Goal: Task Accomplishment & Management: Manage account settings

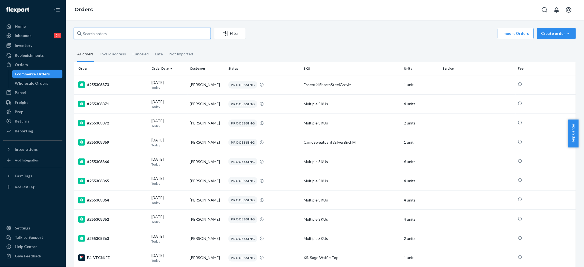
click at [105, 33] on input "text" at bounding box center [142, 33] width 137 height 11
paste input "#255146662"
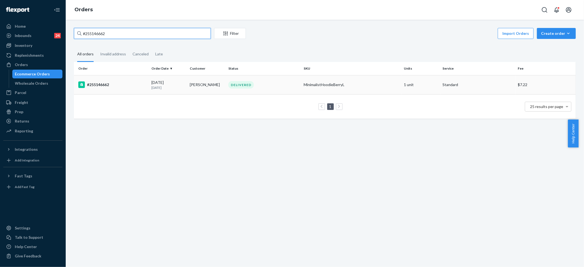
type input "#255146662"
click at [318, 84] on div "MinimalistHoodieBerryL" at bounding box center [352, 84] width 96 height 5
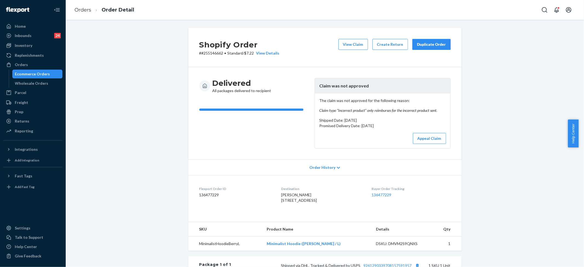
click at [356, 116] on div "The claim was not approved for the following reason: Claim type "Incorrect prod…" at bounding box center [383, 120] width 136 height 55
click at [426, 138] on button "Appeal Claim" at bounding box center [429, 138] width 33 height 11
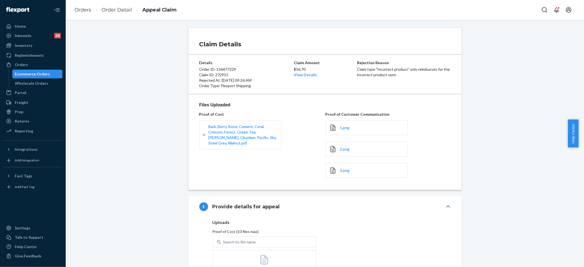
click at [493, 21] on div "Claim Details Details Order ID: 136477229 Claim ID: 272915 Rejected At: [DATE] …" at bounding box center [325, 143] width 519 height 247
click at [302, 75] on link "View Details" at bounding box center [305, 74] width 23 height 5
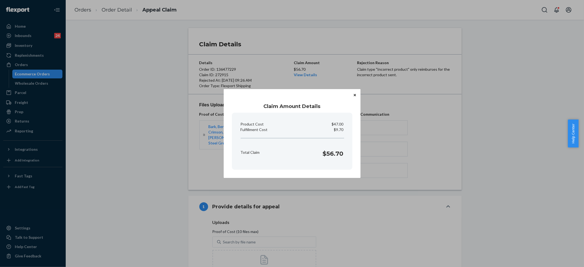
click at [356, 94] on button "Close" at bounding box center [354, 95] width 5 height 6
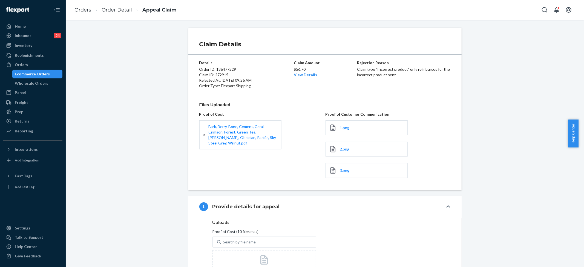
click at [243, 107] on header "Files Uploaded" at bounding box center [324, 106] width 251 height 8
click at [344, 129] on span "1.png" at bounding box center [345, 127] width 10 height 5
click at [341, 150] on span "2.png" at bounding box center [345, 149] width 10 height 5
click at [337, 172] on div "3.png" at bounding box center [367, 170] width 82 height 15
click at [341, 170] on span "3.png" at bounding box center [345, 170] width 10 height 5
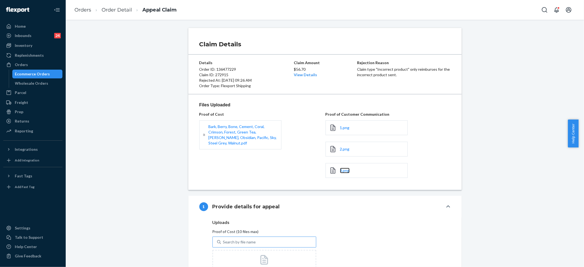
scroll to position [175, 0]
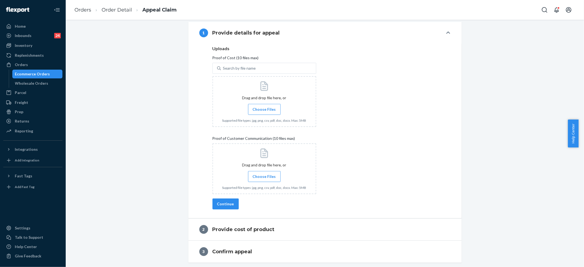
click at [257, 180] on label "Choose Files" at bounding box center [264, 176] width 33 height 11
click at [264, 179] on input "Choose Files" at bounding box center [264, 176] width 0 height 6
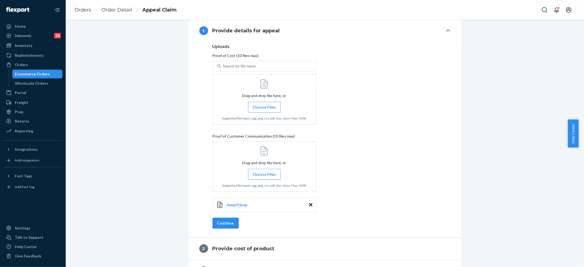
scroll to position [196, 0]
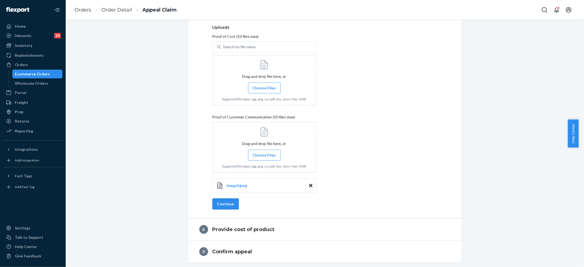
click at [226, 206] on button "Continue" at bounding box center [226, 203] width 26 height 11
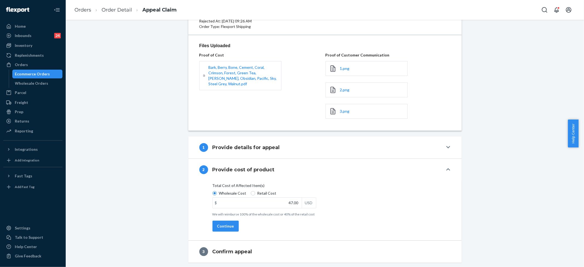
scroll to position [60, 0]
click at [222, 223] on button "Continue" at bounding box center [226, 226] width 26 height 11
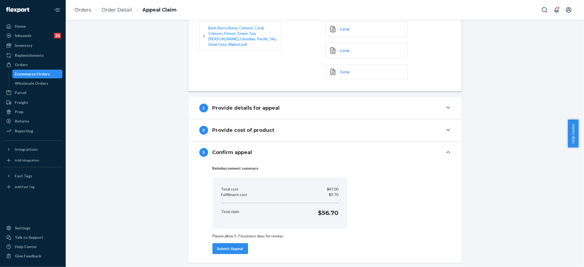
scroll to position [100, 0]
click at [235, 250] on button "Submit Appeal" at bounding box center [231, 248] width 36 height 11
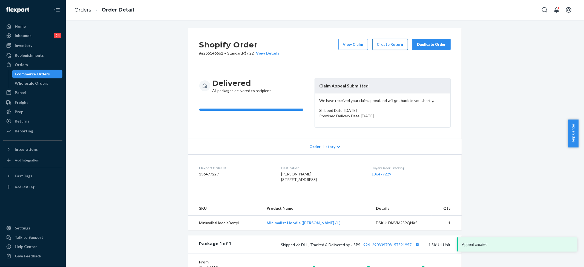
click at [390, 44] on button "Create Return" at bounding box center [391, 44] width 36 height 11
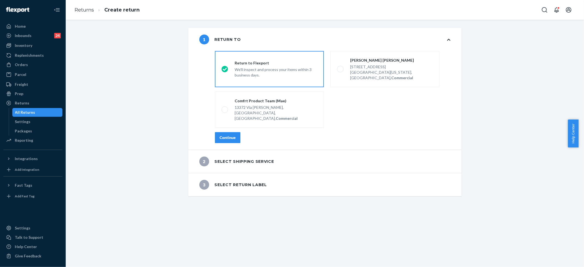
click at [230, 135] on div "Continue" at bounding box center [228, 137] width 16 height 5
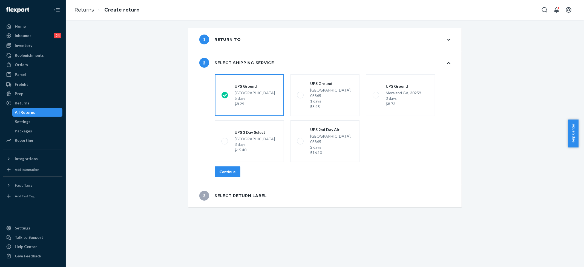
click at [226, 169] on div "Continue" at bounding box center [228, 171] width 16 height 5
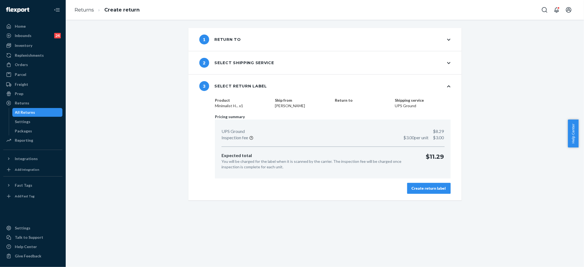
click at [428, 190] on div "Create return label" at bounding box center [429, 187] width 34 height 5
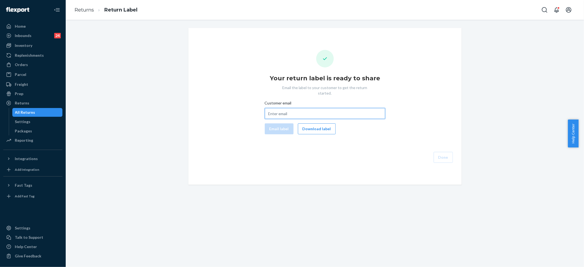
click at [298, 108] on input "Customer email" at bounding box center [325, 113] width 121 height 11
paste input "[PERSON_NAME][EMAIL_ADDRESS][PERSON_NAME][DOMAIN_NAME]"
type input "[PERSON_NAME][EMAIL_ADDRESS][PERSON_NAME][DOMAIN_NAME]"
click at [278, 123] on button "Email label" at bounding box center [279, 128] width 29 height 11
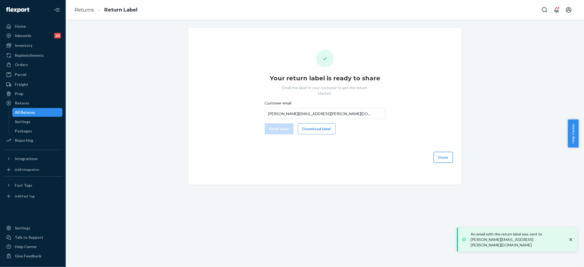
click at [442, 154] on button "Done" at bounding box center [443, 157] width 19 height 11
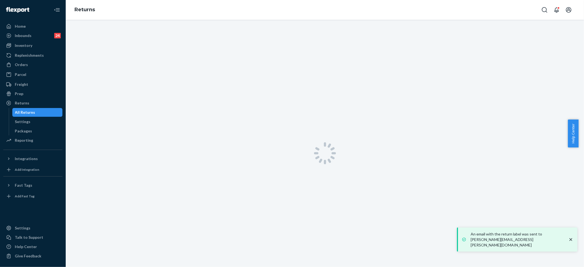
click at [442, 153] on div at bounding box center [325, 153] width 519 height 267
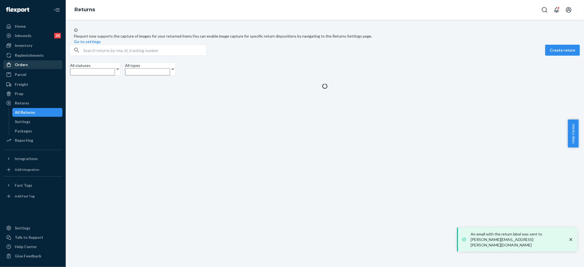
click at [26, 63] on div "Orders" at bounding box center [21, 64] width 13 height 5
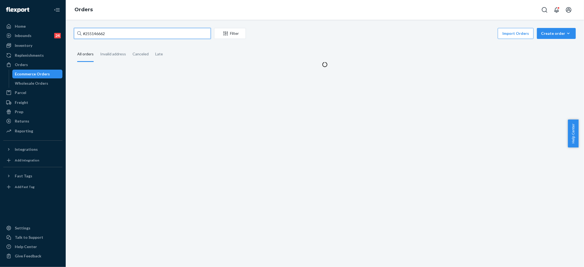
click at [113, 36] on input "#255146662" at bounding box center [142, 33] width 137 height 11
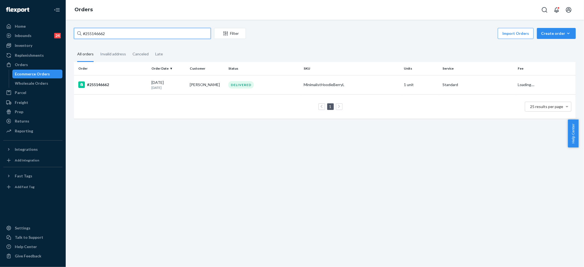
click at [113, 36] on input "#255146662" at bounding box center [142, 33] width 137 height 11
paste input "4937004"
type input "#254937004"
click at [307, 85] on td "Multiple SKUs" at bounding box center [352, 84] width 101 height 19
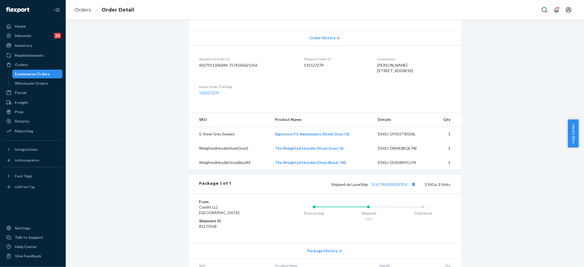
scroll to position [110, 0]
drag, startPoint x: 361, startPoint y: 69, endPoint x: 407, endPoint y: 75, distance: 46.9
click at [407, 75] on dl "Shopify V3 Order ID 6037911306284-7174260621356 Flexport Order ID 135527274 Des…" at bounding box center [324, 75] width 273 height 61
copy span "[STREET_ADDRESS]"
click at [77, 7] on link "Orders" at bounding box center [83, 10] width 17 height 6
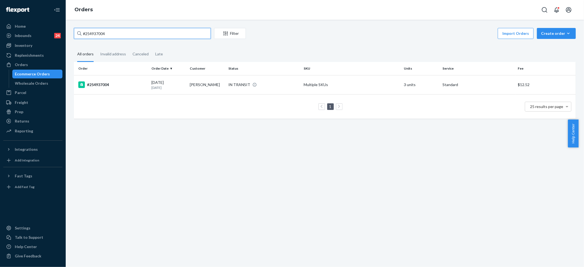
drag, startPoint x: 132, startPoint y: 36, endPoint x: 121, endPoint y: 33, distance: 11.1
click at [64, 30] on div "Home Inbounds 24 Shipping Plans Problems 24 Inventory Products Replenishments O…" at bounding box center [292, 133] width 584 height 267
paste input "515322"
type input "#254515322"
click at [321, 79] on td "Multiple SKUs" at bounding box center [352, 84] width 101 height 19
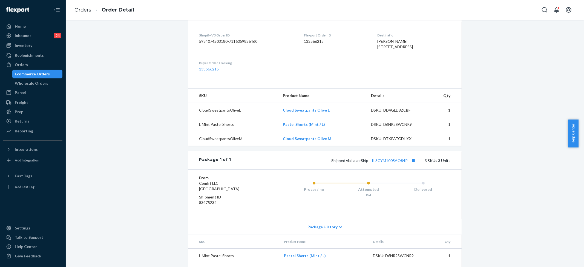
scroll to position [187, 0]
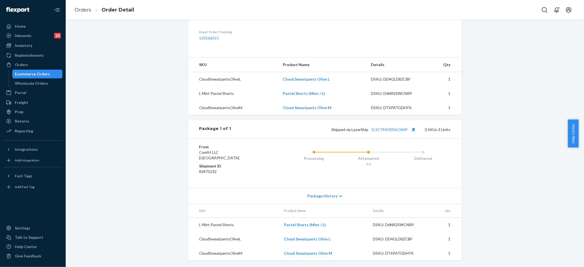
click at [321, 195] on span "Package History" at bounding box center [323, 195] width 30 height 5
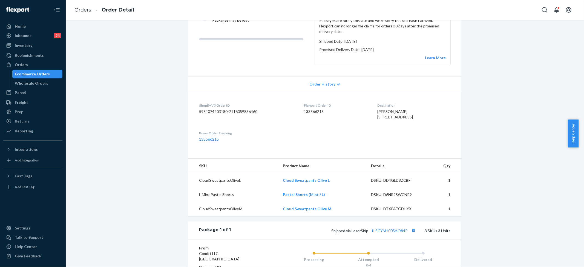
scroll to position [0, 0]
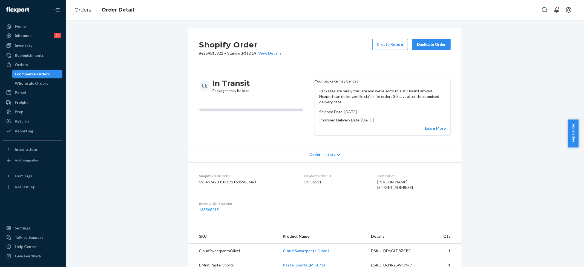
click at [416, 39] on button "Duplicate Order" at bounding box center [432, 44] width 38 height 11
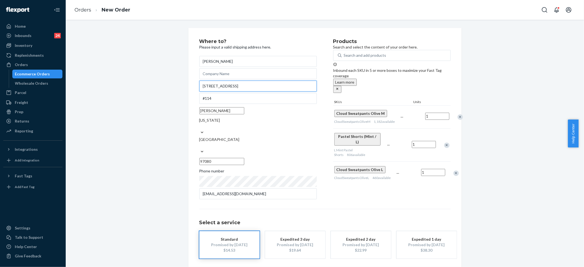
drag, startPoint x: 239, startPoint y: 93, endPoint x: 193, endPoint y: 91, distance: 46.4
click at [193, 91] on div "Where to? Please input a valid shipping address here. [PERSON_NAME] [STREET_ADD…" at bounding box center [324, 159] width 273 height 263
paste input "4777"
type input "[STREET_ADDRESS]"
click at [83, 12] on link "Orders" at bounding box center [83, 10] width 17 height 6
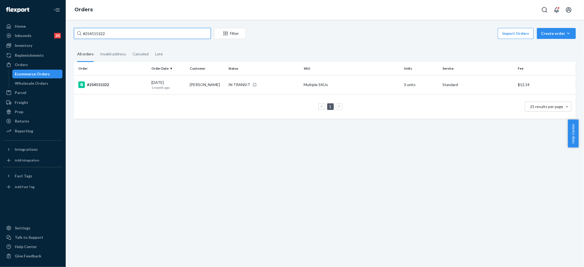
drag, startPoint x: 118, startPoint y: 33, endPoint x: 62, endPoint y: 30, distance: 55.4
click at [62, 30] on div "Home Inbounds 24 Shipping Plans Problems 24 Inventory Products Replenishments O…" at bounding box center [292, 133] width 584 height 267
paste input "937004"
type input "#254937004"
click at [276, 83] on div "IN TRANSIT" at bounding box center [263, 84] width 73 height 5
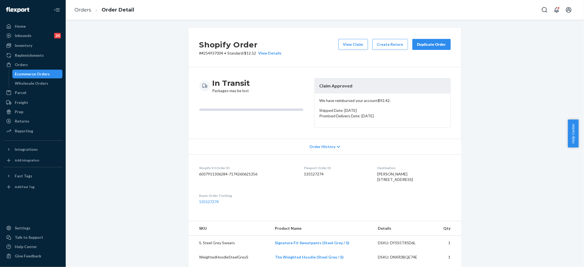
click at [427, 47] on button "Duplicate Order" at bounding box center [432, 44] width 38 height 11
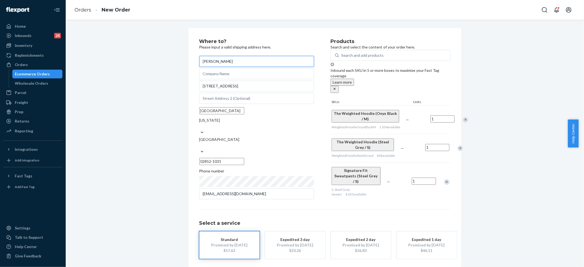
scroll to position [20, 0]
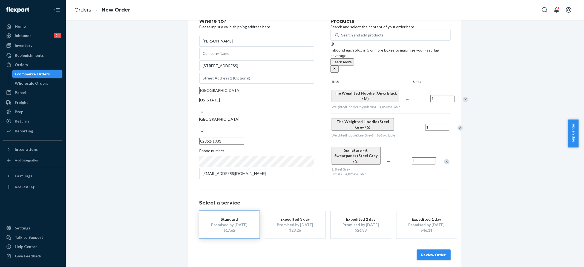
click at [431, 249] on button "Review Order" at bounding box center [434, 254] width 34 height 11
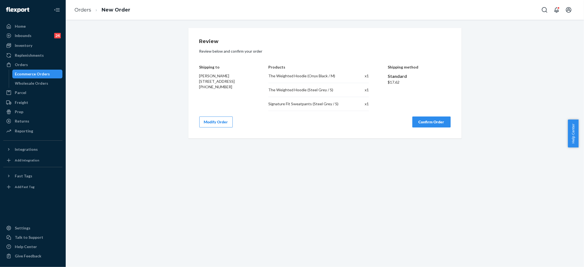
scroll to position [0, 0]
click at [427, 121] on button "Confirm Order" at bounding box center [432, 121] width 38 height 11
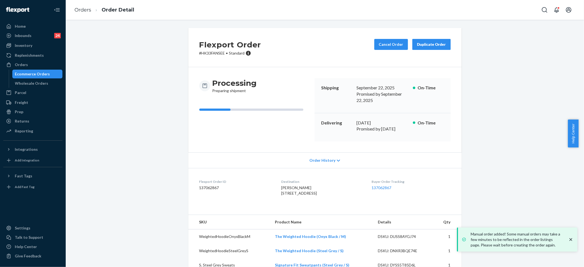
scroll to position [8, 0]
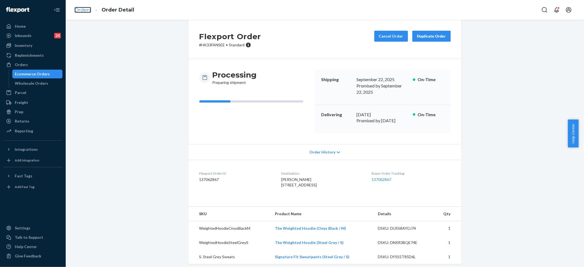
click at [79, 9] on link "Orders" at bounding box center [83, 10] width 17 height 6
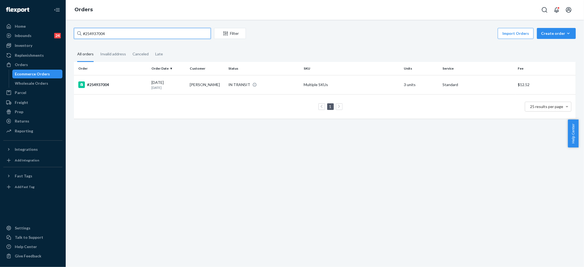
click at [115, 36] on input "#254937004" at bounding box center [142, 33] width 137 height 11
paste input "12236"
type input "#254912236"
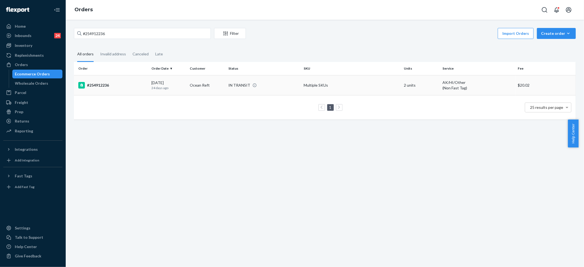
click at [313, 78] on td "Multiple SKUs" at bounding box center [352, 85] width 101 height 20
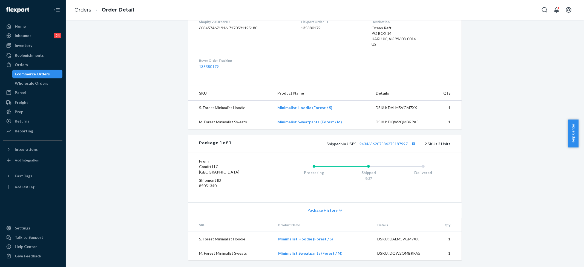
scroll to position [110, 0]
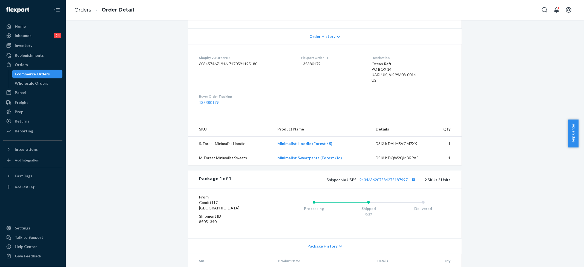
click at [368, 64] on dl "Shopify V3 Order ID 6034574671916-7170591195180 Flexport Order ID 135380179 Des…" at bounding box center [324, 80] width 273 height 72
drag, startPoint x: 368, startPoint y: 68, endPoint x: 403, endPoint y: 75, distance: 36.2
click at [403, 75] on dl "Shopify V3 Order ID 6034574671916-7170591195180 Flexport Order ID 135380179 Des…" at bounding box center [324, 80] width 273 height 72
click at [382, 70] on span "Ocean Reft PO BOX 14 KARLUK, AK 99608-0014 US" at bounding box center [394, 71] width 44 height 21
drag, startPoint x: 369, startPoint y: 63, endPoint x: 403, endPoint y: 73, distance: 35.9
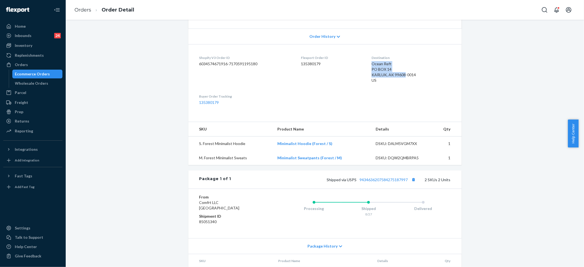
click at [403, 73] on span "Ocean Reft PO BOX 14 KARLUK, AK 99608-0014 US" at bounding box center [394, 71] width 44 height 21
copy span "Ocean Reft PO BOX 14 KARLUK, AK 99608"
click at [80, 9] on link "Orders" at bounding box center [83, 10] width 17 height 6
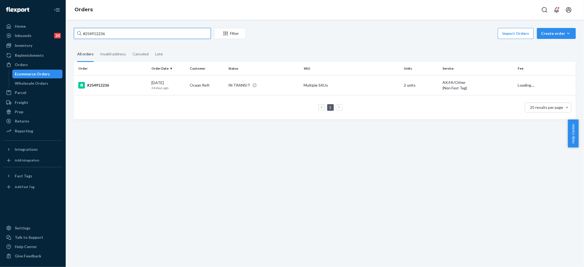
click at [106, 37] on input "#254912236" at bounding box center [142, 33] width 137 height 11
click at [105, 37] on input "#254912236" at bounding box center [142, 33] width 137 height 11
paste input "Ocean Reft PO BOX 14 KARLUK, AK 99608"
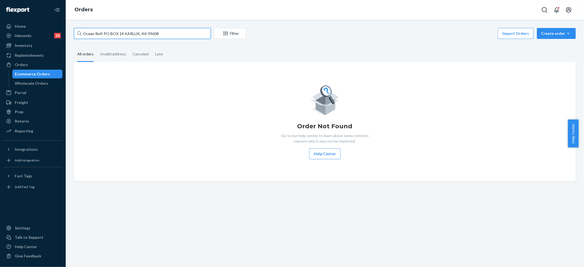
click at [123, 30] on input "Ocean Reft PO BOX 14 KARLUK, AK 99608" at bounding box center [142, 33] width 137 height 11
click at [124, 30] on input "Ocean Reft PO BOX 14 KARLUK, AK 99608" at bounding box center [142, 33] width 137 height 11
paste input "#25516057"
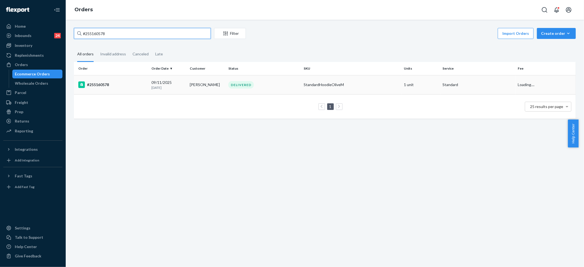
type input "#255160578"
click at [316, 84] on div "StandardHoodieOliveM" at bounding box center [352, 84] width 96 height 5
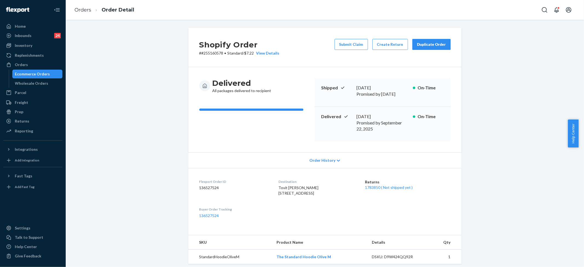
click at [83, 4] on ol "Orders Order Detail" at bounding box center [104, 10] width 68 height 16
click at [83, 7] on link "Orders" at bounding box center [83, 10] width 17 height 6
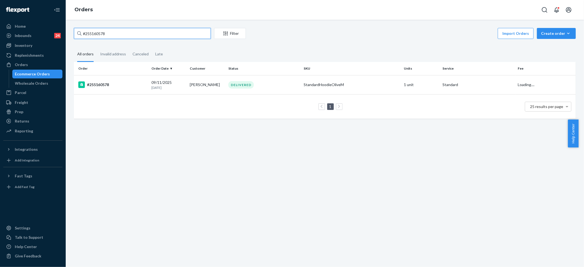
click at [103, 34] on input "#255160578" at bounding box center [142, 33] width 137 height 11
paste input "Affirmation Zip Hoodie - Pre-Order Midnight Blue / M"
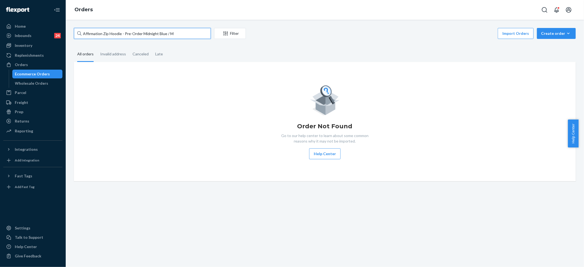
drag, startPoint x: 125, startPoint y: 32, endPoint x: 142, endPoint y: 34, distance: 16.5
click at [142, 34] on input "Affirmation Zip Hoodie - Pre-Order Midnight Blue / M" at bounding box center [142, 33] width 137 height 11
type input "Affirmation Zip Hoodie - Midnight Blue / M"
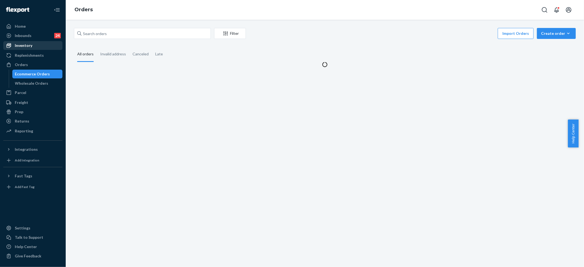
click at [41, 42] on div "Inventory" at bounding box center [33, 46] width 58 height 8
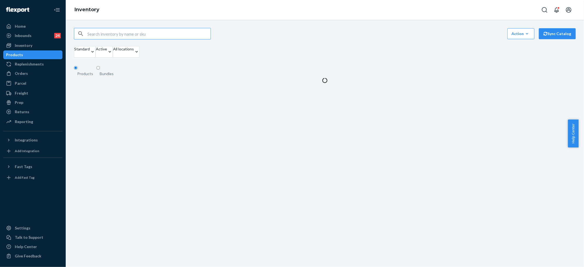
click at [121, 32] on input "text" at bounding box center [148, 33] width 123 height 11
type input "Affirmation Zip Hoodie - Midnight Blue / M"
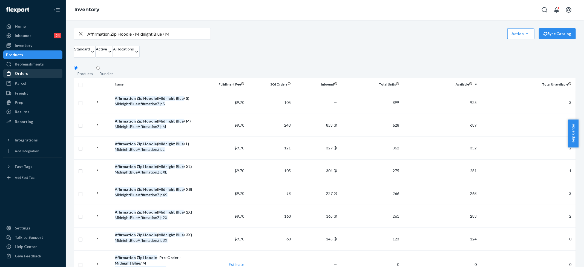
click at [24, 72] on div "Orders" at bounding box center [21, 73] width 13 height 5
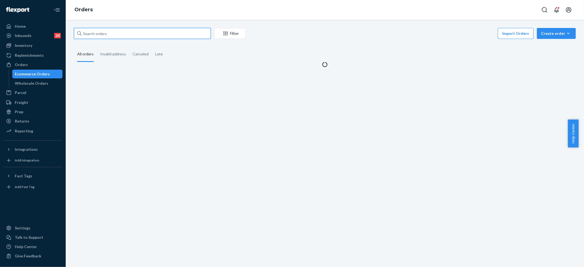
click at [104, 36] on input "text" at bounding box center [142, 33] width 137 height 11
paste input "#254924291"
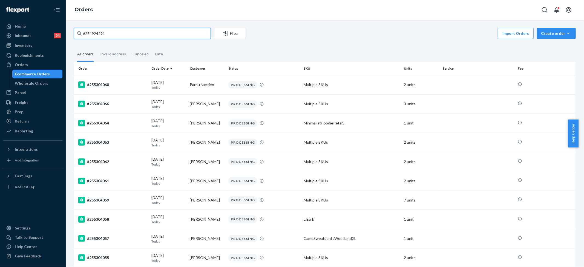
click at [145, 33] on input "#254924291" at bounding box center [142, 33] width 137 height 11
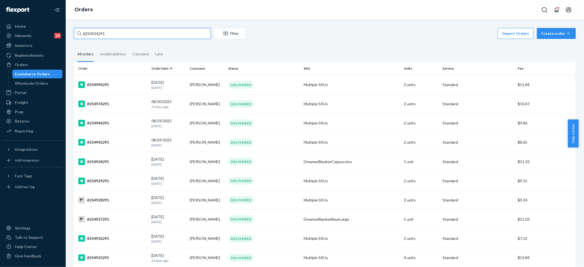
click at [143, 32] on input "#254924291" at bounding box center [142, 33] width 137 height 11
click at [174, 23] on div "#254924291 Filter Import Orders Create order Ecommerce order Removal order All …" at bounding box center [325, 143] width 519 height 247
click at [154, 31] on input "#254924291" at bounding box center [142, 33] width 137 height 11
paste input "55862"
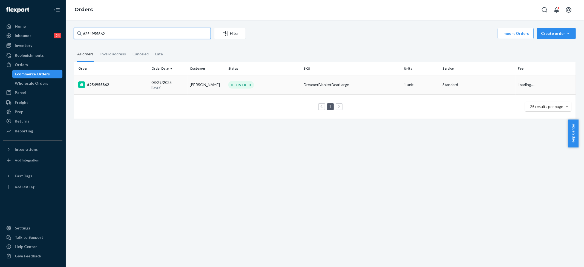
type input "#254955862"
click at [307, 82] on div "DreamerBlanketBearLarge" at bounding box center [352, 84] width 96 height 5
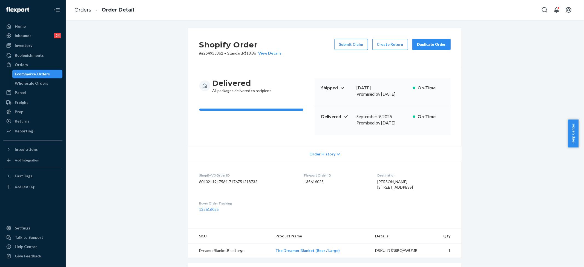
click at [358, 46] on button "Submit Claim" at bounding box center [351, 44] width 33 height 11
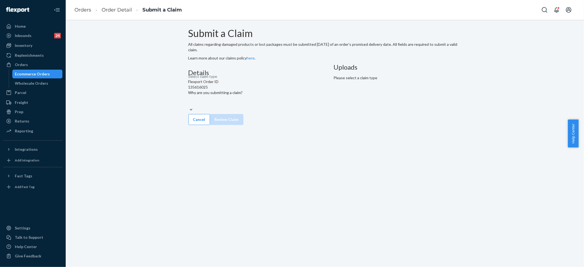
click at [272, 114] on div "Details Flexport Order ID 135616025 Why are you submitting a claim? Select clai…" at bounding box center [252, 89] width 128 height 50
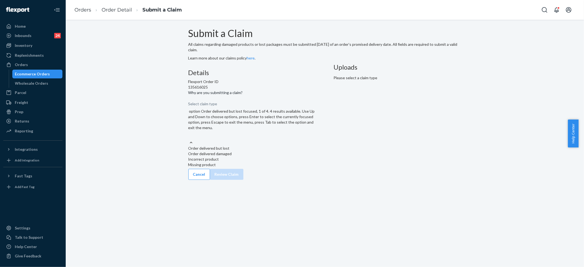
click at [272, 140] on div "Select claim type" at bounding box center [252, 136] width 128 height 7
click at [189, 139] on input "Why are you submitting a claim? option Order delivered but lost focused, 1 of 4…" at bounding box center [188, 136] width 1 height 5
click at [266, 151] on div "Order delivered but lost" at bounding box center [252, 147] width 128 height 5
click at [189, 139] on input "Why are you submitting a claim? option Order delivered but lost focused, 1 of 4…" at bounding box center [188, 136] width 1 height 5
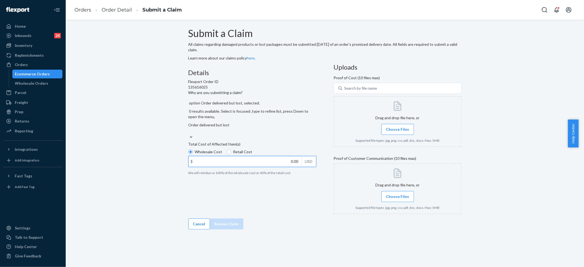
click at [239, 167] on input "0.00" at bounding box center [245, 161] width 113 height 10
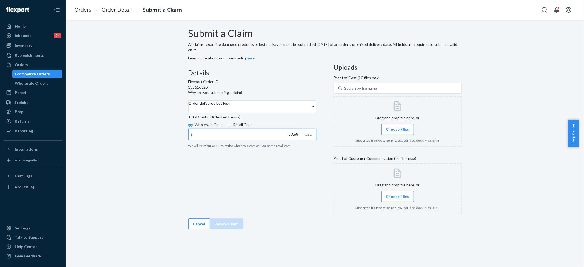
type input "23.68"
click at [389, 147] on div at bounding box center [398, 121] width 128 height 51
click at [386, 199] on span "Choose Files" at bounding box center [397, 196] width 23 height 5
click at [398, 199] on input "Choose Files" at bounding box center [398, 196] width 0 height 6
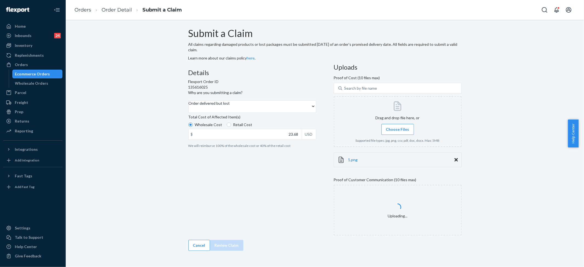
click at [386, 132] on span "Choose Files" at bounding box center [397, 129] width 23 height 5
click at [398, 132] on input "Choose Files" at bounding box center [398, 129] width 0 height 6
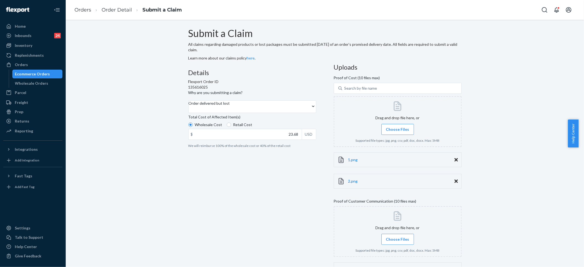
click at [386, 132] on span "Choose Files" at bounding box center [397, 129] width 23 height 5
click at [398, 132] on input "Choose Files" at bounding box center [398, 129] width 0 height 6
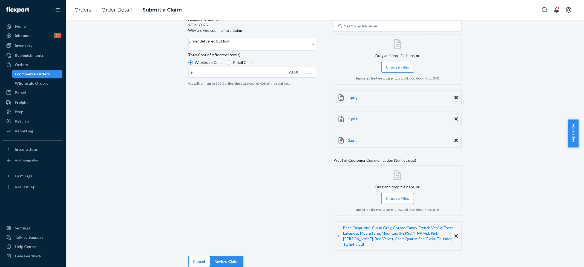
click at [244, 260] on button "Review Claim" at bounding box center [226, 261] width 33 height 11
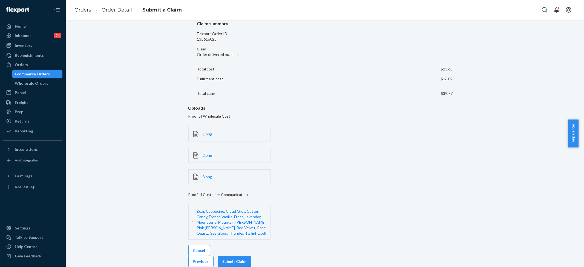
scroll to position [2, 0]
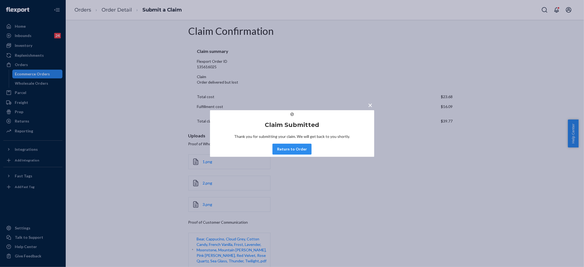
click at [87, 9] on div "× Claim Submitted Thank you for submitting your claim. We will get back to you …" at bounding box center [292, 133] width 584 height 267
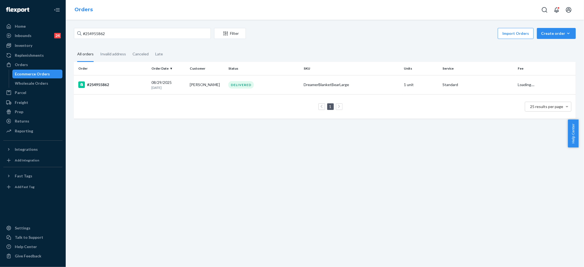
click at [87, 9] on link "Orders" at bounding box center [84, 10] width 18 height 6
click at [96, 33] on input "#254955862" at bounding box center [142, 33] width 137 height 11
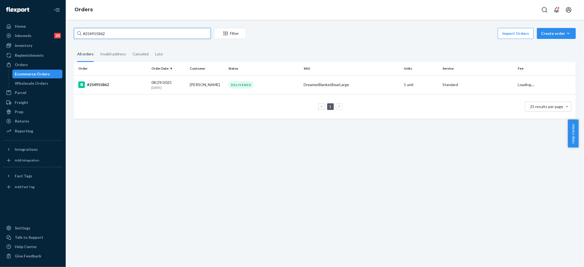
paste input "12236"
type input "#254912236"
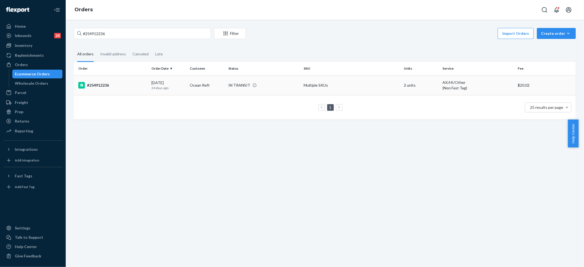
click at [329, 84] on td "Multiple SKUs" at bounding box center [352, 85] width 101 height 20
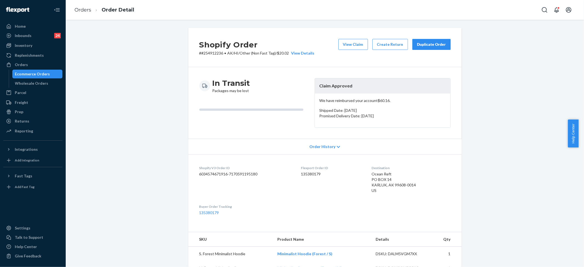
click at [435, 46] on div "Duplicate Order" at bounding box center [431, 44] width 29 height 5
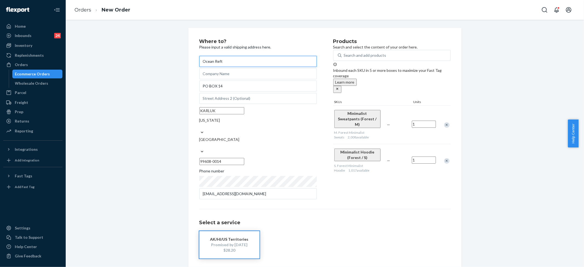
scroll to position [10, 0]
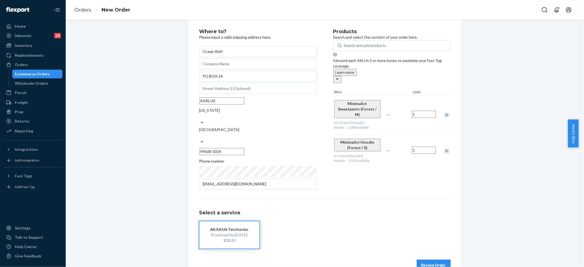
click at [430, 259] on button "Review Order" at bounding box center [434, 264] width 34 height 11
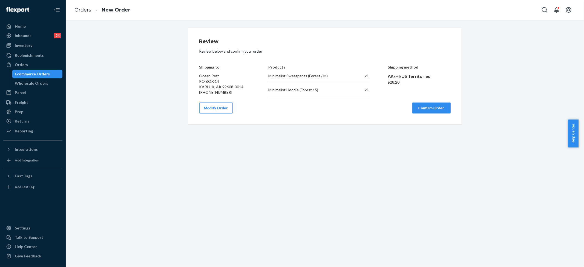
scroll to position [0, 0]
click at [432, 107] on button "Confirm Order" at bounding box center [432, 107] width 38 height 11
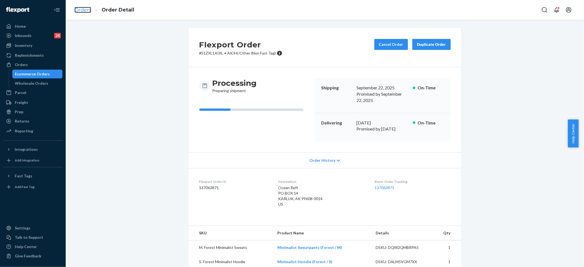
click at [84, 10] on link "Orders" at bounding box center [83, 10] width 17 height 6
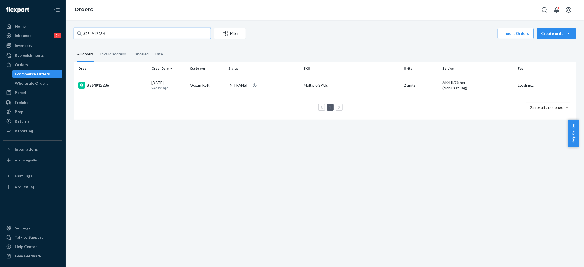
click at [101, 34] on input "#254912236" at bounding box center [142, 33] width 137 height 11
paste input "43464"
type input "#254943464"
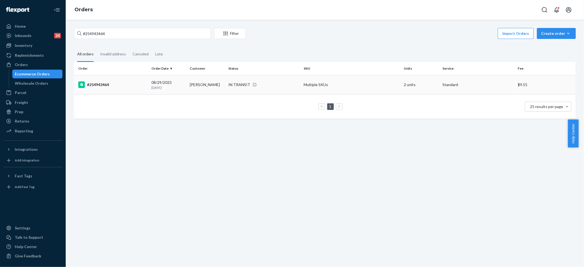
click at [303, 83] on td "Multiple SKUs" at bounding box center [352, 84] width 101 height 19
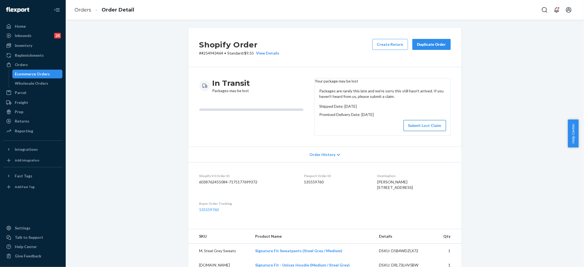
click at [433, 131] on button "Submit Lost Claim" at bounding box center [425, 125] width 42 height 11
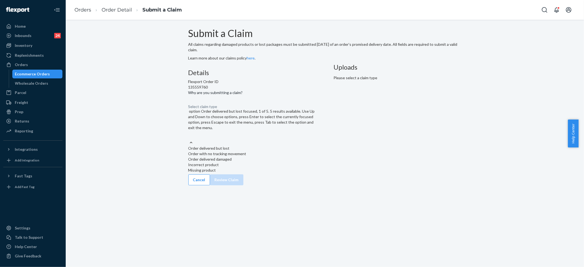
click at [218, 109] on div "Select claim type" at bounding box center [202, 106] width 29 height 5
click at [189, 138] on input "Why are you submitting a claim? option Order delivered but lost focused, 1 of 5…" at bounding box center [188, 136] width 1 height 5
click at [260, 156] on div "Order with no tracking movement" at bounding box center [252, 153] width 128 height 5
click at [189, 139] on input "Why are you submitting a claim? option Order with no tracking movement focused,…" at bounding box center [188, 136] width 1 height 5
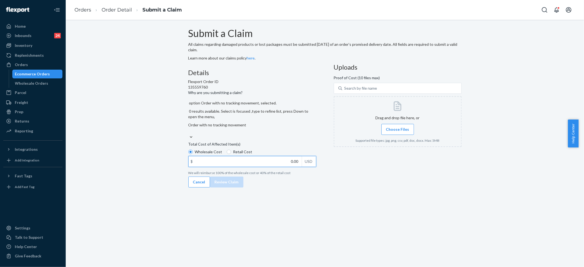
click at [268, 167] on input "0.00" at bounding box center [245, 161] width 113 height 10
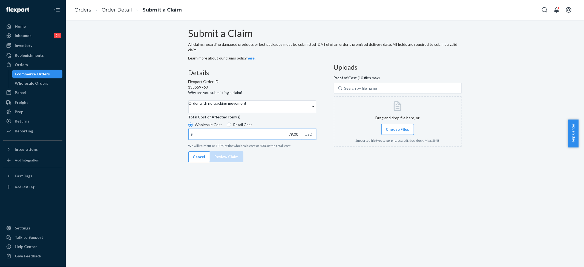
type input "79.00"
click at [388, 132] on span "Choose Files" at bounding box center [397, 129] width 23 height 5
click at [386, 132] on span "Choose Files" at bounding box center [397, 129] width 23 height 5
click at [398, 132] on input "Choose Files" at bounding box center [398, 129] width 0 height 6
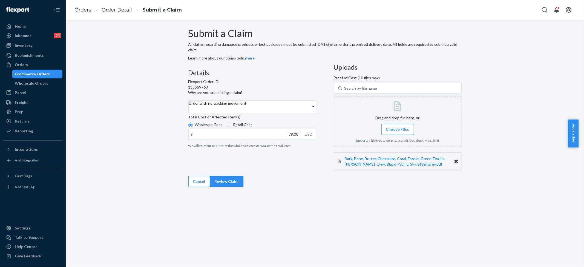
click at [244, 187] on button "Review Claim" at bounding box center [226, 181] width 33 height 11
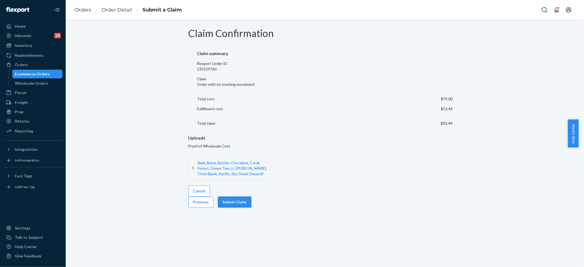
click at [251, 197] on button "Submit Claim" at bounding box center [234, 201] width 33 height 11
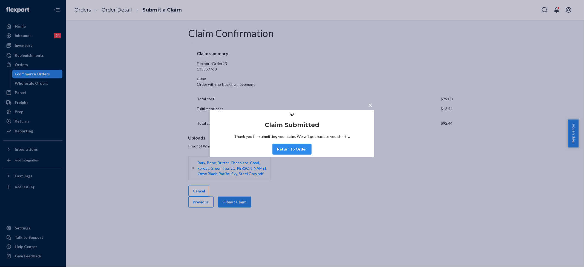
click at [137, 61] on div "× Claim Submitted Thank you for submitting your claim. We will get back to you …" at bounding box center [292, 133] width 584 height 267
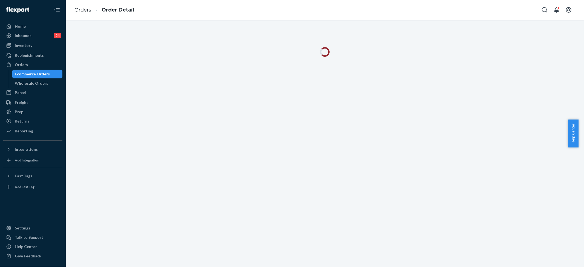
click at [76, 14] on ol "Orders Order Detail" at bounding box center [104, 10] width 68 height 16
click at [79, 10] on link "Orders" at bounding box center [83, 10] width 17 height 6
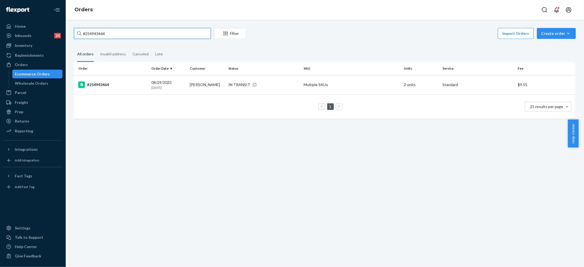
click at [117, 33] on input "#254943464" at bounding box center [142, 33] width 137 height 11
paste input "5301237"
click at [114, 35] on input "#255301237" at bounding box center [142, 33] width 137 height 11
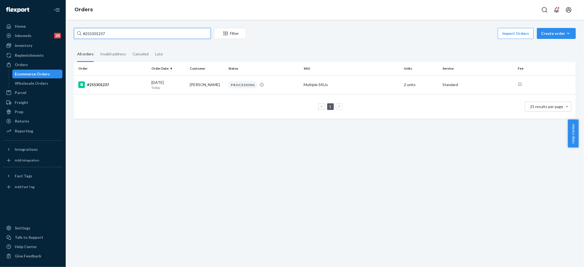
paste input "3224708"
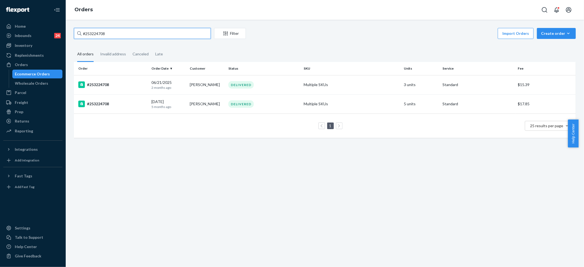
type input "#253224708"
click at [409, 109] on td "5 units" at bounding box center [421, 103] width 39 height 19
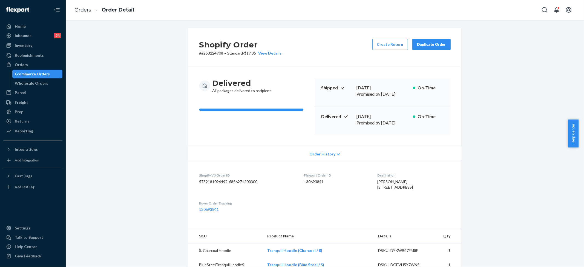
click at [502, 70] on div "Shopify Order # #253224708 • Standard / $17.85 View Details Create Return Dupli…" at bounding box center [325, 261] width 510 height 467
click at [302, 27] on div "Shopify Order # #253224708 • Standard / $17.85 View Details Create Return Dupli…" at bounding box center [325, 143] width 519 height 247
click at [82, 9] on link "Orders" at bounding box center [83, 10] width 17 height 6
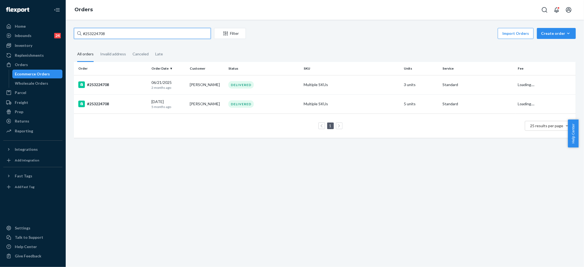
click at [90, 33] on input "#253224708" at bounding box center [142, 33] width 137 height 11
click at [91, 33] on input "#253224708" at bounding box center [142, 33] width 137 height 11
paste input "5305766"
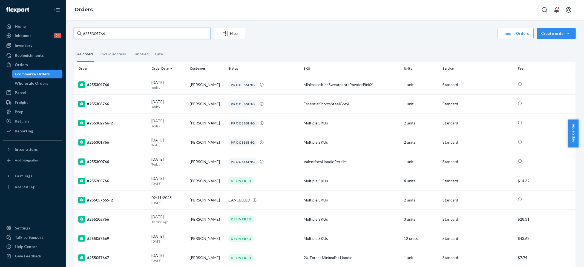
paste input "text"
click at [114, 22] on div "#255305766 Filter Import Orders Create order Ecommerce order Removal order All …" at bounding box center [325, 143] width 519 height 247
click at [109, 28] on input "#255305766" at bounding box center [142, 33] width 137 height 11
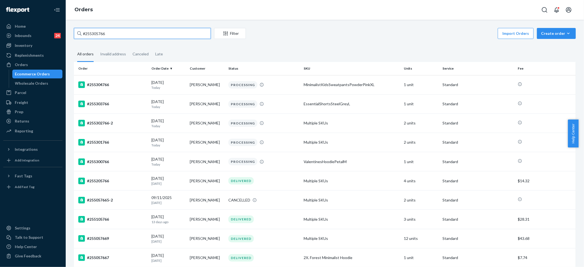
paste input "[PERSON_NAME]"
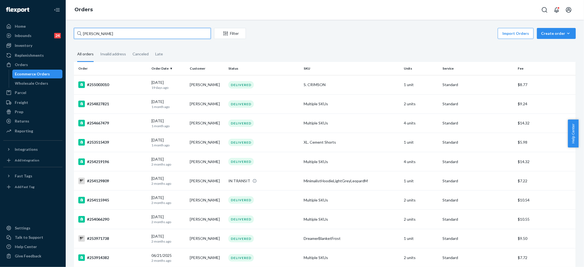
click at [118, 32] on input "[PERSON_NAME]" at bounding box center [142, 33] width 137 height 11
paste input "#255305852"
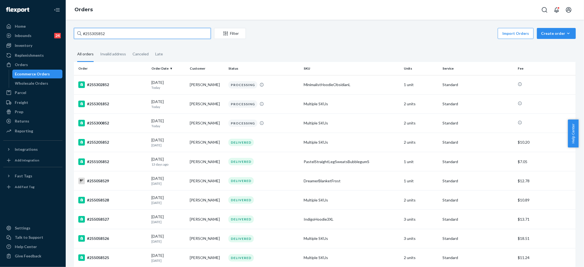
click at [94, 32] on input "#255305852" at bounding box center [142, 33] width 137 height 11
paste input "256203"
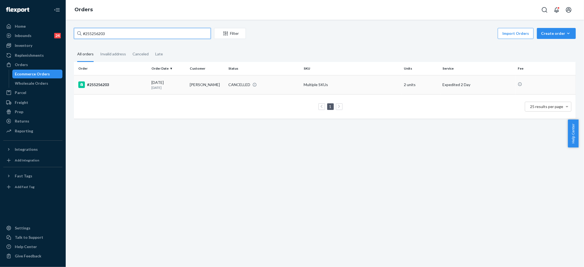
type input "#255256203"
click at [320, 81] on td "Multiple SKUs" at bounding box center [352, 84] width 101 height 19
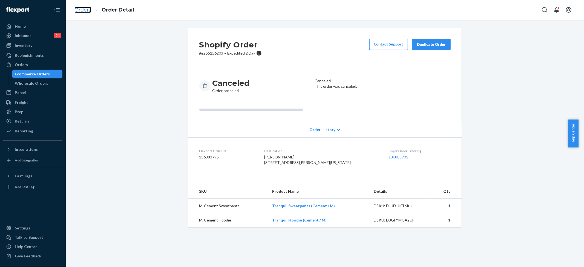
click at [86, 10] on link "Orders" at bounding box center [83, 10] width 17 height 6
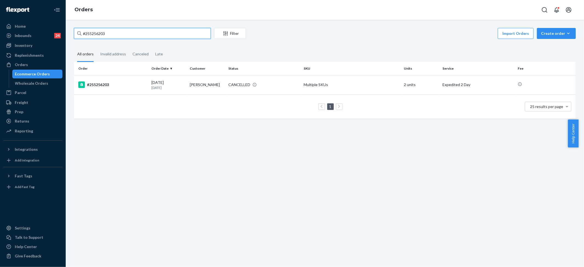
click at [97, 32] on input "#255256203" at bounding box center [142, 33] width 137 height 11
click at [97, 33] on input "#255256203" at bounding box center [142, 33] width 137 height 11
paste input "305770"
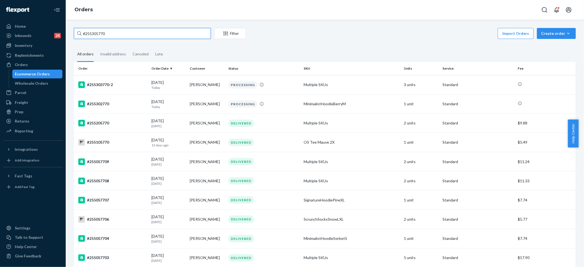
click at [124, 32] on input "#255305770" at bounding box center [142, 33] width 137 height 11
paste input "89"
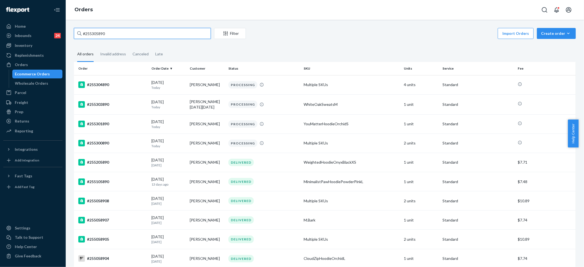
type input "#255305890"
click at [25, 43] on div "Inventory" at bounding box center [24, 45] width 18 height 5
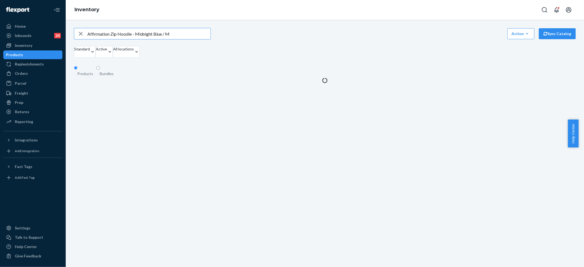
click at [130, 39] on input "Affirmation Zip Hoodie - Midnight Blue / M" at bounding box center [148, 33] width 123 height 11
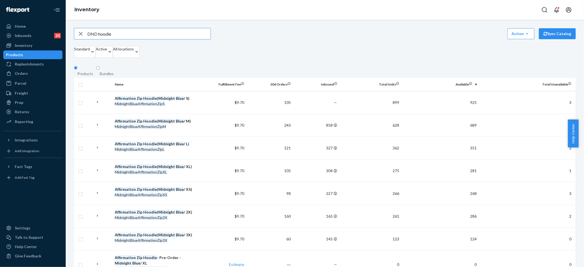
type input "DND hoodie"
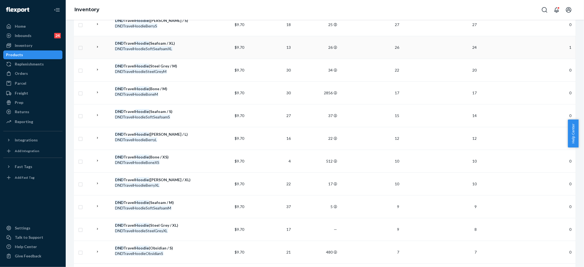
scroll to position [365, 0]
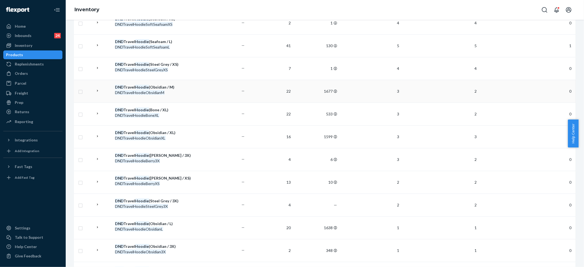
scroll to position [110, 0]
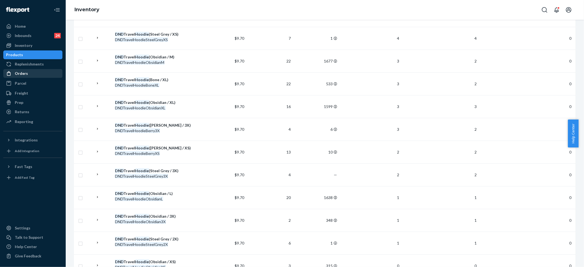
click at [31, 75] on div "Orders" at bounding box center [33, 74] width 58 height 8
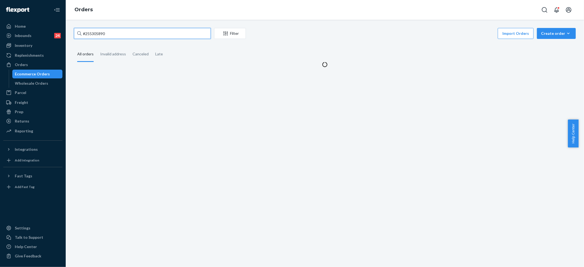
click at [99, 32] on input "#255305890" at bounding box center [142, 33] width 137 height 11
paste input "2635"
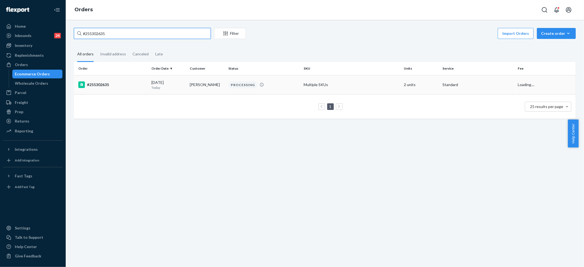
type input "#255302635"
click at [354, 85] on td "Multiple SKUs" at bounding box center [352, 84] width 101 height 19
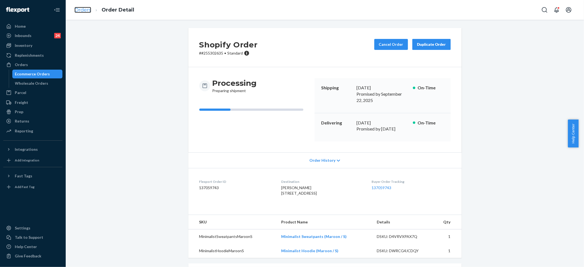
click at [83, 11] on link "Orders" at bounding box center [83, 10] width 17 height 6
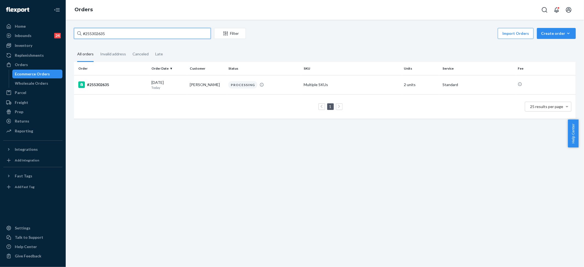
click at [110, 31] on input "#255302635" at bounding box center [142, 33] width 137 height 11
paste input "256203"
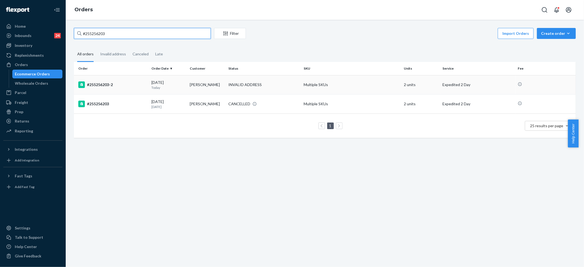
type input "#255256203"
click at [239, 84] on div "INVALID ADDRESS" at bounding box center [244, 84] width 33 height 5
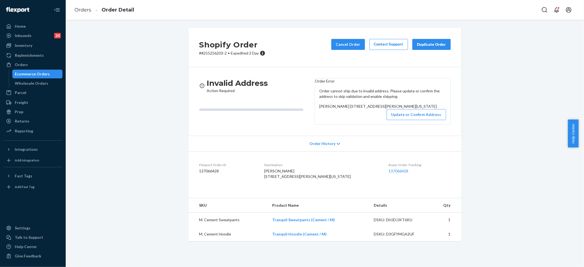
scroll to position [22, 0]
drag, startPoint x: 425, startPoint y: 123, endPoint x: 418, endPoint y: 135, distance: 14.4
click at [423, 124] on div "Order cannot ship due to invalid address. Please update or confirm the address …" at bounding box center [383, 104] width 136 height 41
click at [419, 119] on button "Update or Confirm Address" at bounding box center [416, 114] width 59 height 11
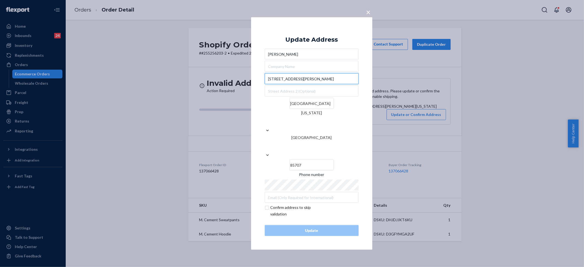
click at [298, 84] on input "[STREET_ADDRESS][PERSON_NAME]" at bounding box center [312, 78] width 94 height 11
paste input "[STREET_ADDRESS][PERSON_NAME]"
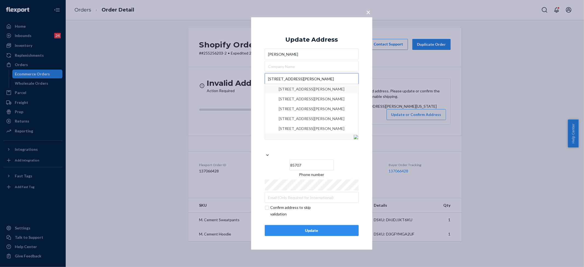
type input "[STREET_ADDRESS][PERSON_NAME]"
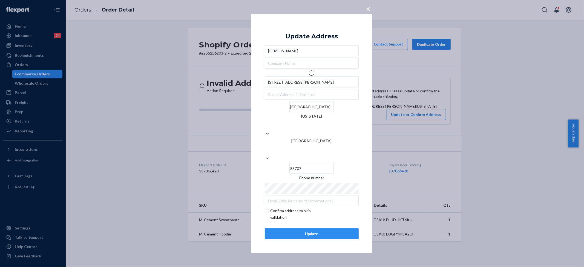
type input "85708"
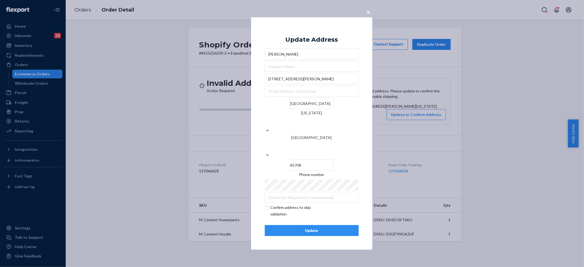
click at [309, 228] on div "Update" at bounding box center [312, 230] width 85 height 5
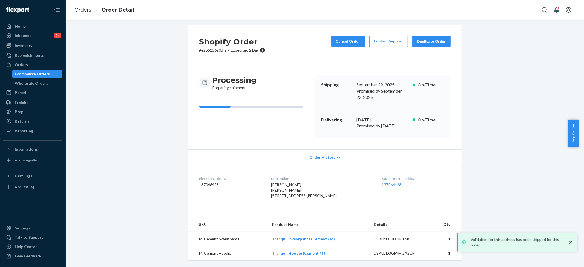
scroll to position [0, 0]
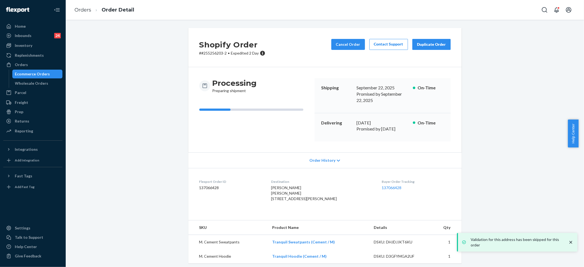
click at [330, 42] on div "Cancel Order Contact Support Duplicate Order" at bounding box center [391, 47] width 124 height 17
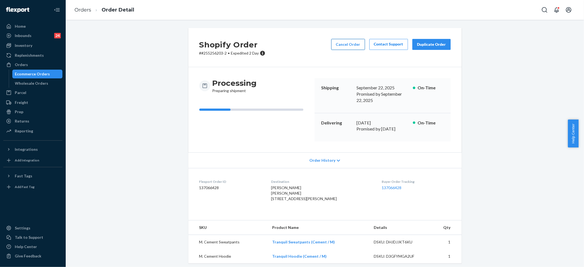
click at [348, 45] on button "Cancel Order" at bounding box center [348, 44] width 34 height 11
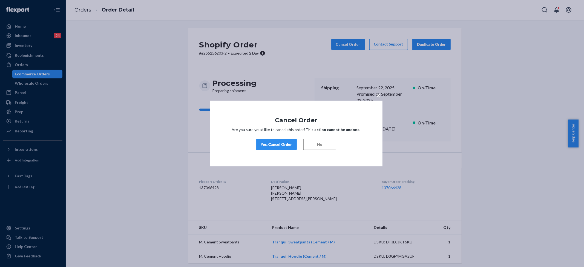
click at [287, 141] on button "Yes, Cancel Order" at bounding box center [276, 144] width 41 height 11
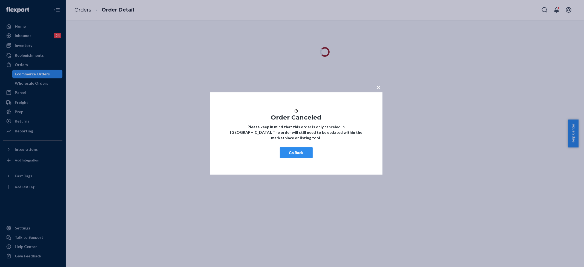
click at [293, 154] on button "Go Back" at bounding box center [296, 152] width 33 height 11
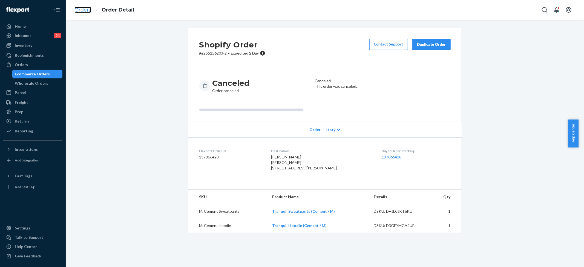
click at [78, 9] on link "Orders" at bounding box center [83, 10] width 17 height 6
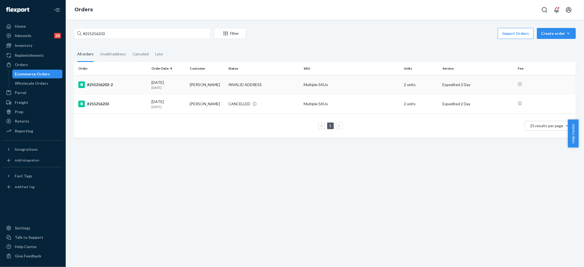
click at [253, 87] on div "INVALID ADDRESS" at bounding box center [244, 84] width 33 height 5
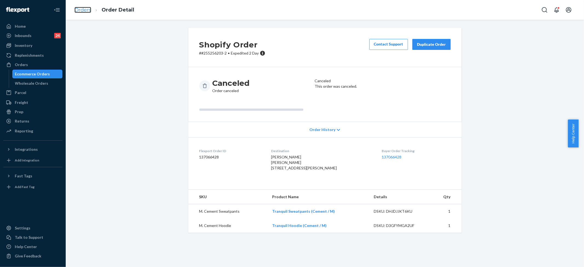
click at [82, 9] on link "Orders" at bounding box center [83, 10] width 17 height 6
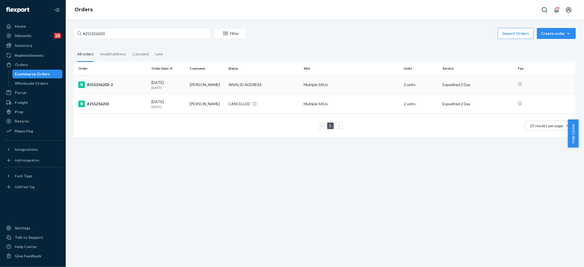
click at [248, 82] on div "INVALID ADDRESS" at bounding box center [244, 84] width 33 height 5
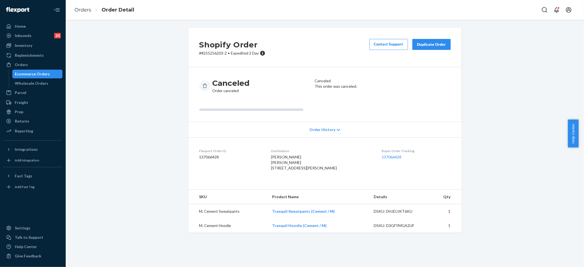
click at [428, 44] on div "Duplicate Order" at bounding box center [431, 44] width 29 height 5
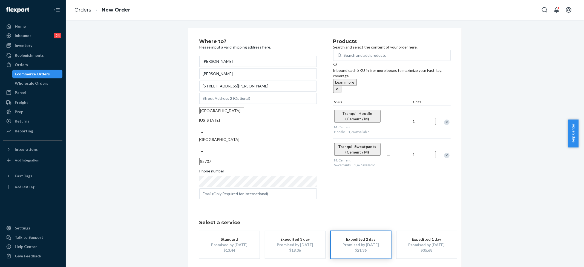
drag, startPoint x: 213, startPoint y: 212, endPoint x: 233, endPoint y: 228, distance: 26.7
click at [213, 212] on div "Select a service Standard Promised by [DATE] $13.44 Expedited 3 day Promised by…" at bounding box center [324, 234] width 251 height 50
click at [233, 242] on div "Promised by [DATE]" at bounding box center [230, 244] width 44 height 5
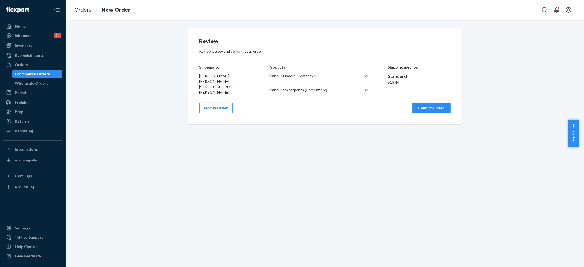
click at [209, 106] on button "Modify Order" at bounding box center [215, 107] width 33 height 11
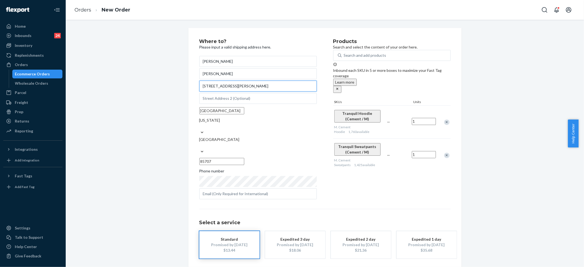
drag, startPoint x: 245, startPoint y: 93, endPoint x: 175, endPoint y: 87, distance: 71.2
click at [175, 87] on div "Where to? Please input a valid shipping address here. [PERSON_NAME] [PERSON_NAM…" at bounding box center [325, 159] width 510 height 263
paste input "[PERSON_NAME]"
type input "[STREET_ADDRESS][PERSON_NAME]"
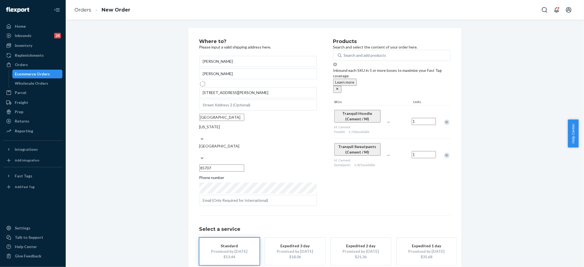
type input "[GEOGRAPHIC_DATA]"
type input "85708"
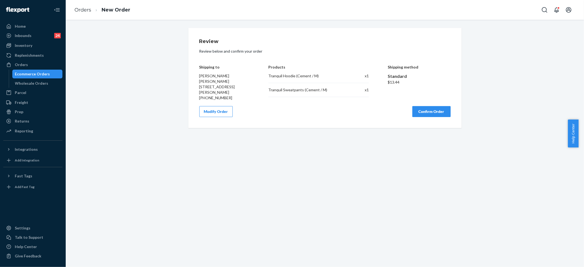
click at [424, 112] on button "Confirm Order" at bounding box center [432, 111] width 38 height 11
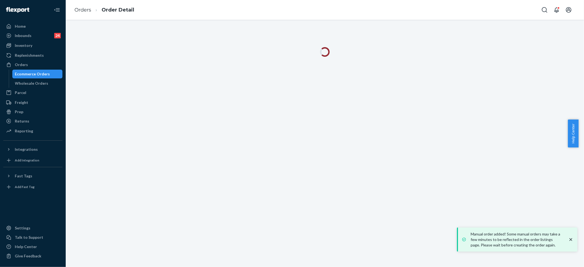
click at [573, 239] on icon "close toast" at bounding box center [570, 239] width 5 height 5
